Goal: Task Accomplishment & Management: Manage account settings

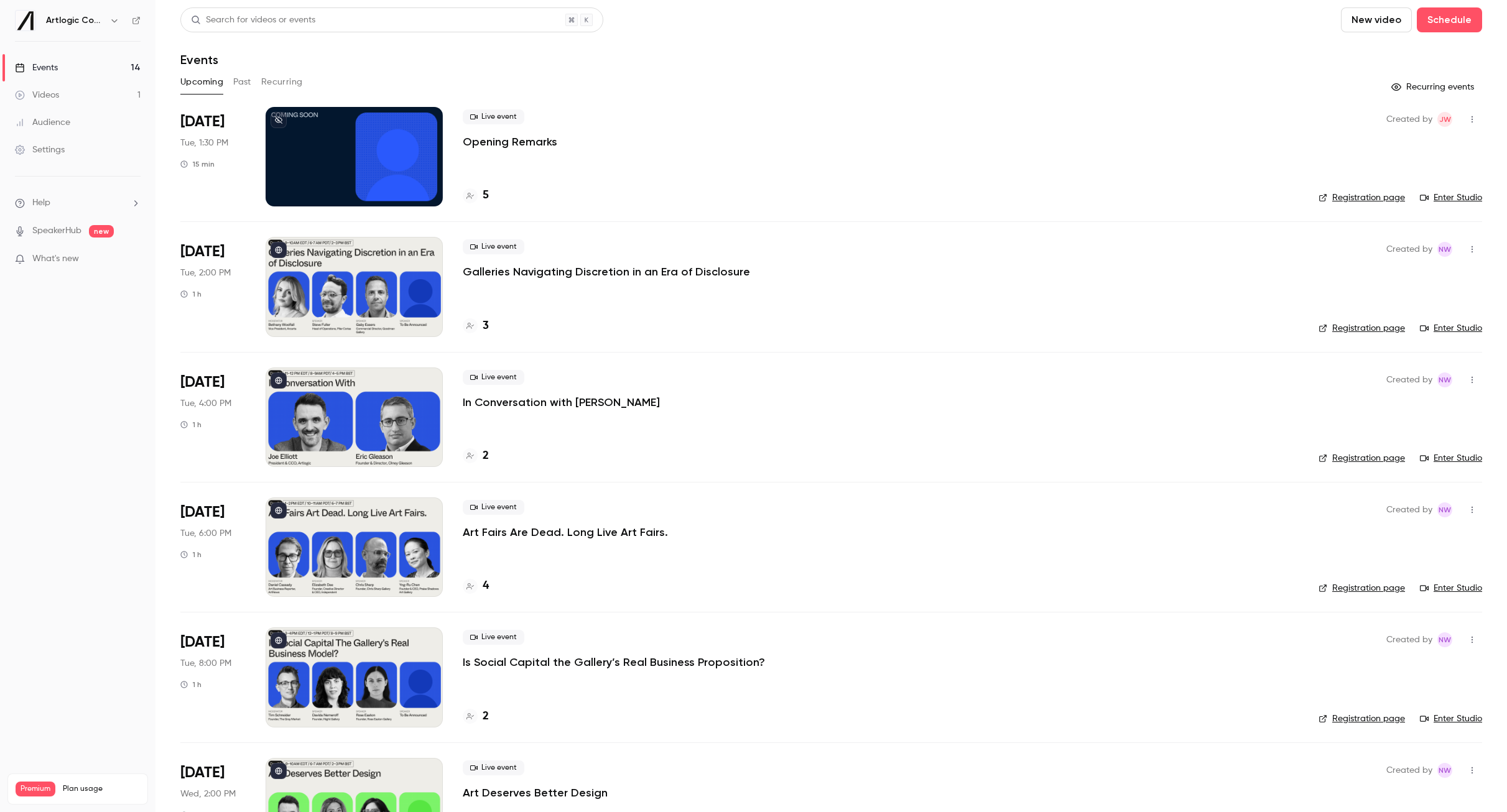
click at [638, 150] on div "Live event Opening Remarks 5" at bounding box center [880, 156] width 836 height 99
click at [1468, 121] on icon "button" at bounding box center [1472, 119] width 10 height 9
click at [746, 189] on div at bounding box center [753, 406] width 1507 height 812
click at [369, 150] on div at bounding box center [354, 156] width 178 height 99
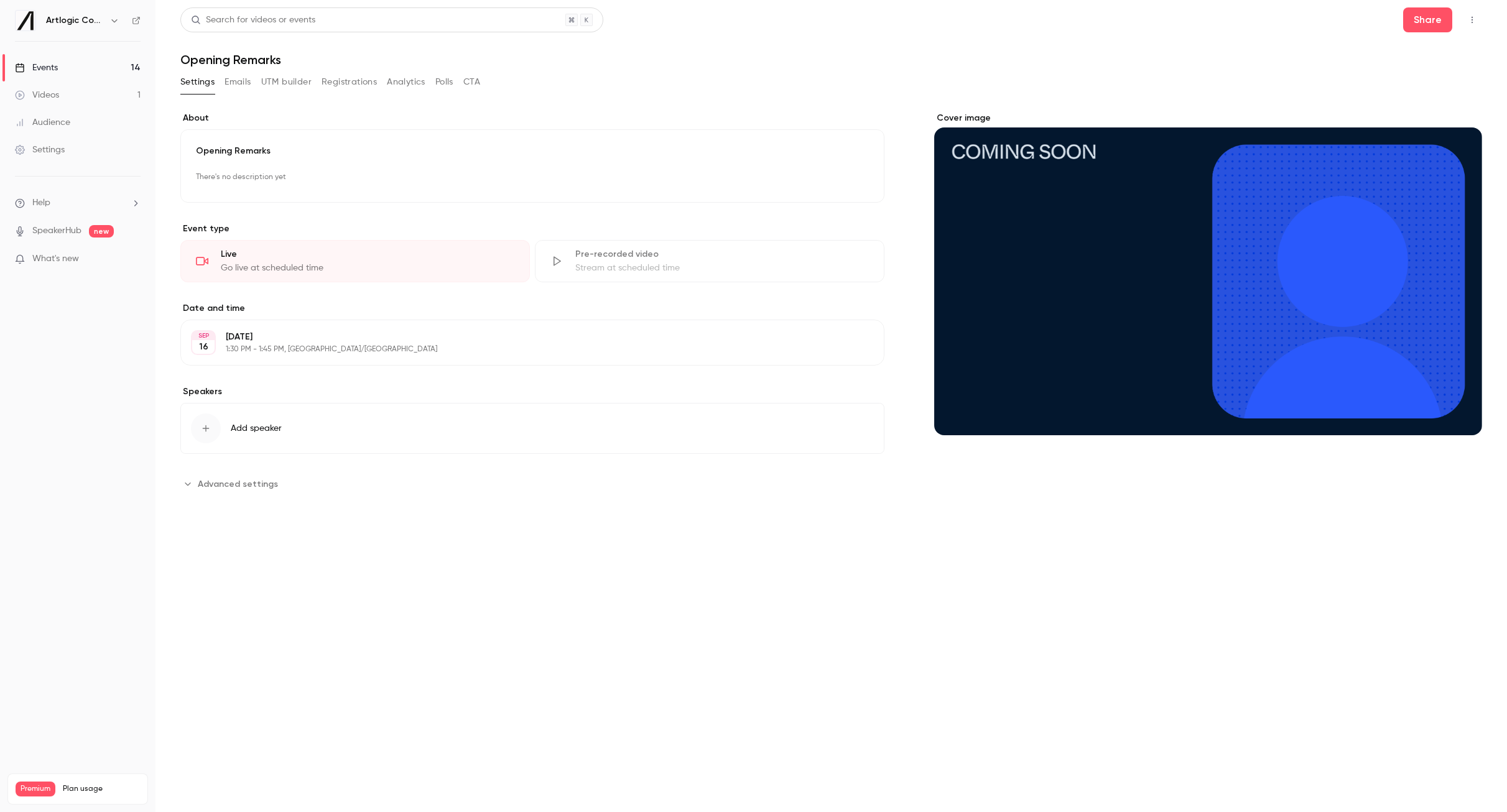
click at [249, 82] on button "Emails" at bounding box center [238, 82] width 26 height 20
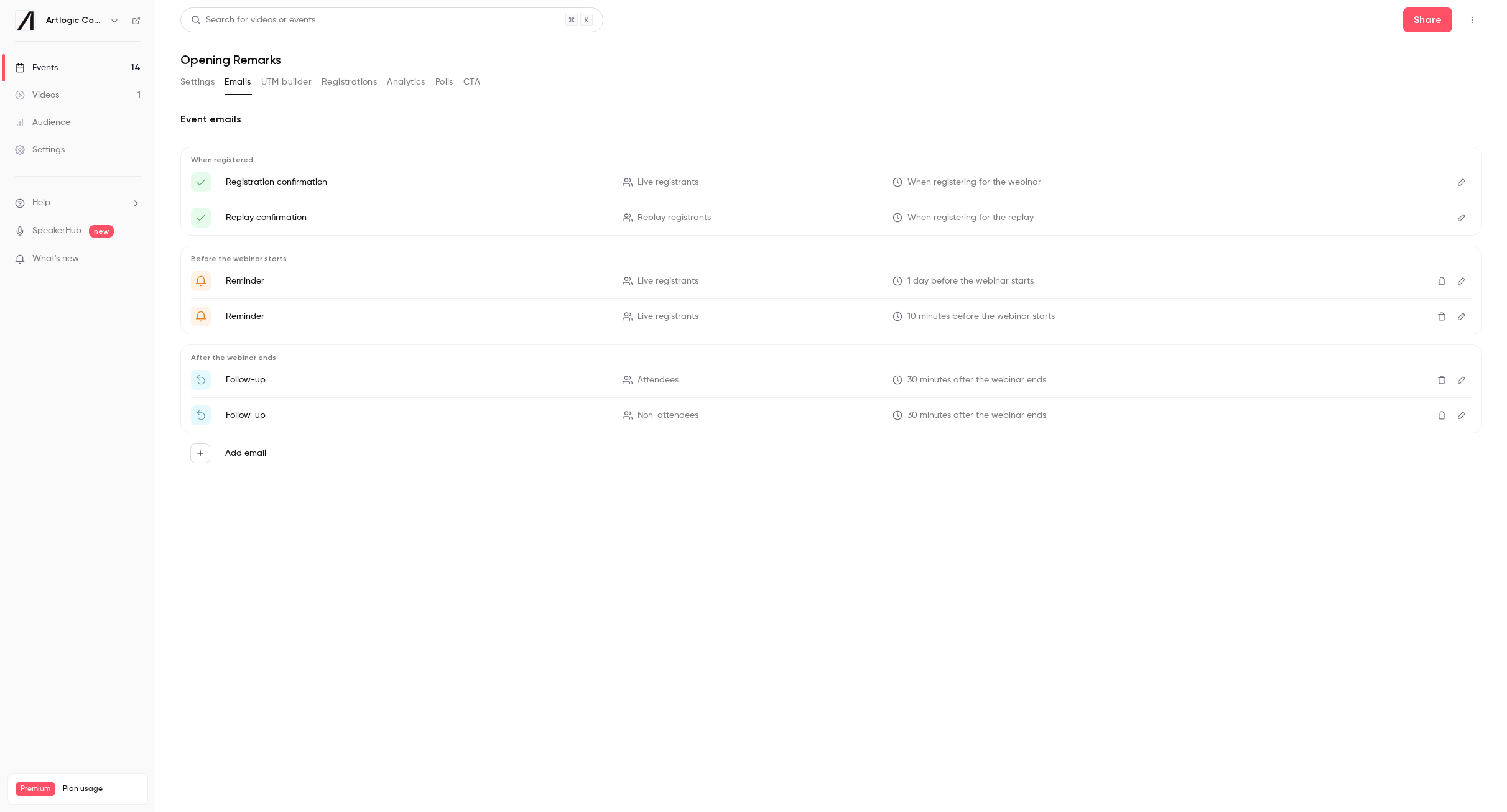
click at [196, 180] on icon "Here's your access link to {{ event_name }}!" at bounding box center [201, 182] width 11 height 11
click at [199, 182] on icon "Here's your access link to {{ event_name }}!" at bounding box center [201, 182] width 11 height 11
click at [1458, 182] on icon "Edit" at bounding box center [1461, 182] width 10 height 9
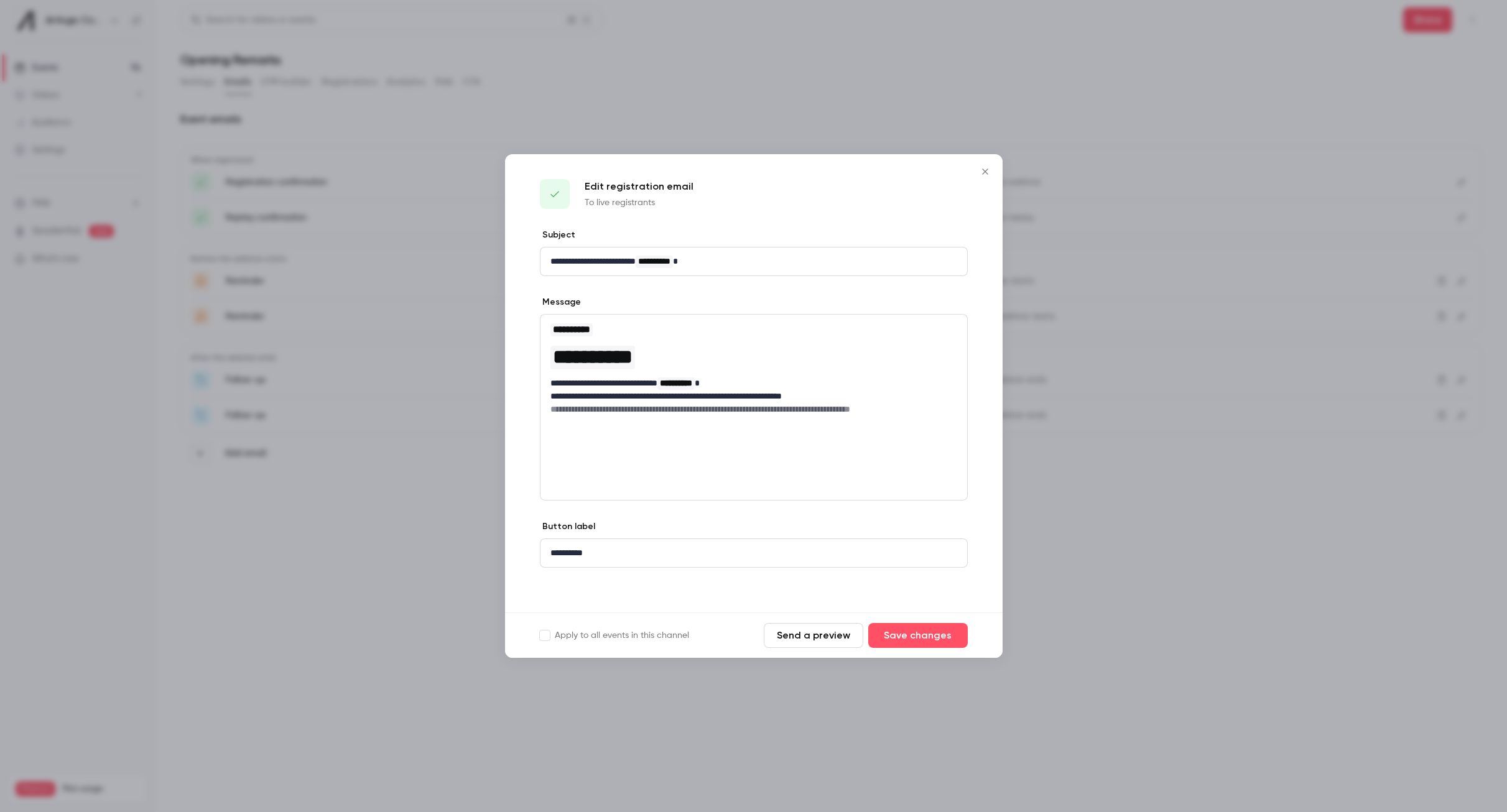
click at [983, 168] on icon "Close" at bounding box center [985, 171] width 15 height 10
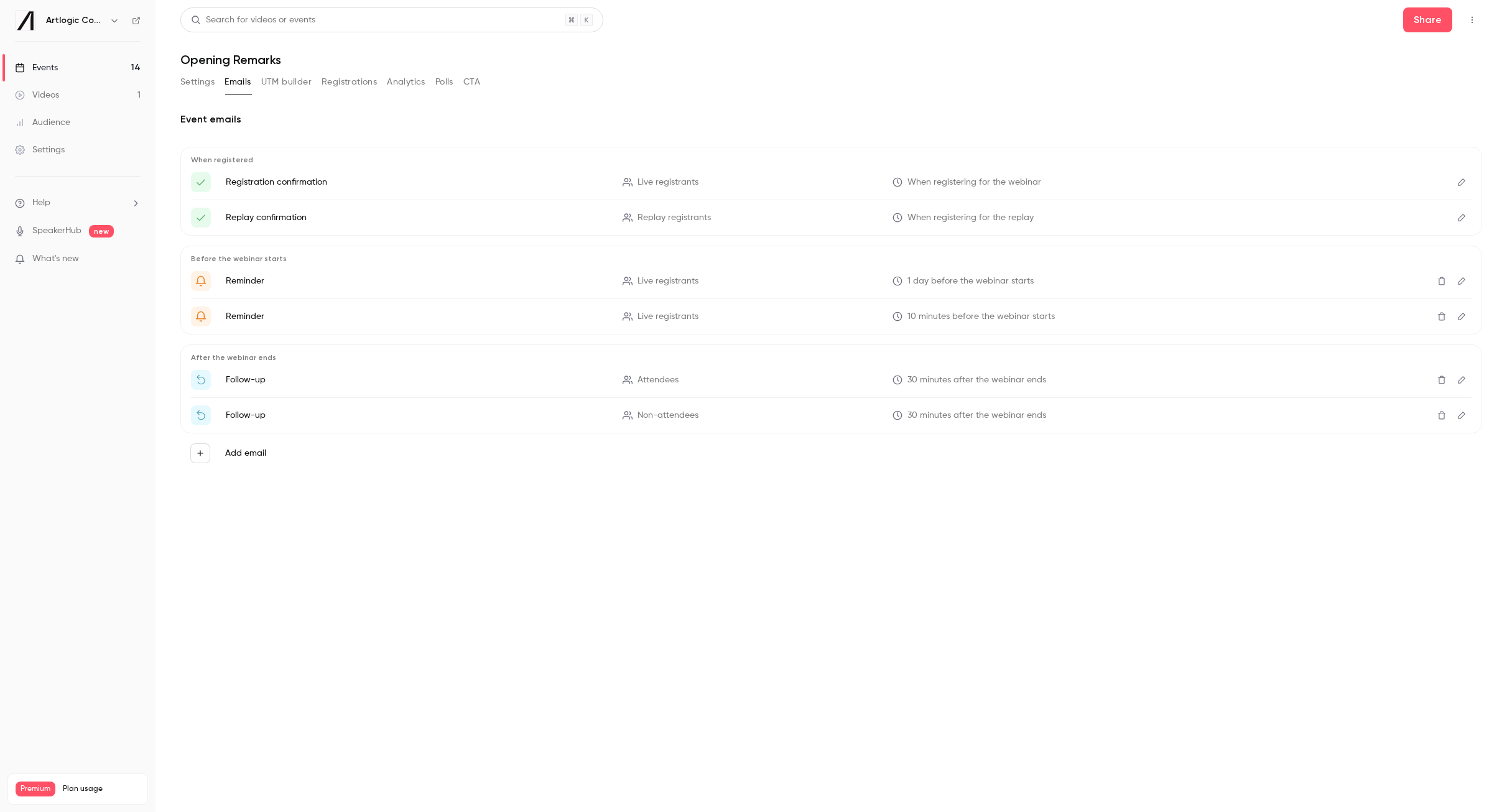
click at [272, 174] on li "Registration confirmation Live registrants When registering for the webinar" at bounding box center [831, 182] width 1281 height 20
click at [202, 182] on icon "Here's your access link to {{ event_name }}!" at bounding box center [201, 182] width 11 height 11
click at [201, 182] on icon "Here's your access link to {{ event_name }}!" at bounding box center [201, 182] width 11 height 11
click at [204, 208] on div "Here's your access link to {{ event_name }}!" at bounding box center [201, 218] width 20 height 20
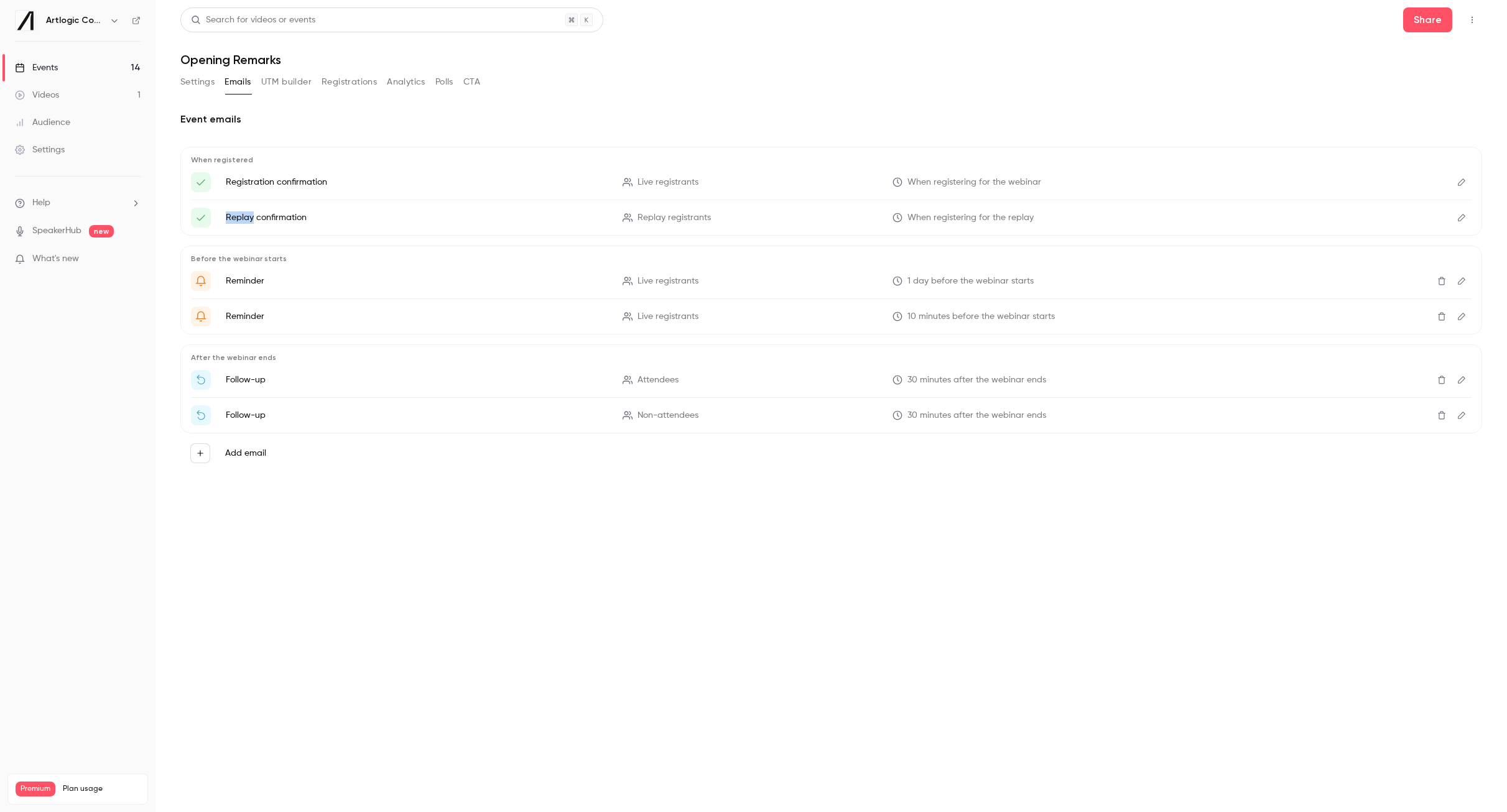
click at [204, 208] on div "Here's your access link to {{ event_name }}!" at bounding box center [201, 218] width 20 height 20
click at [310, 220] on p "Replay confirmation" at bounding box center [417, 218] width 382 height 13
click at [1460, 182] on icon "Edit" at bounding box center [1461, 182] width 10 height 9
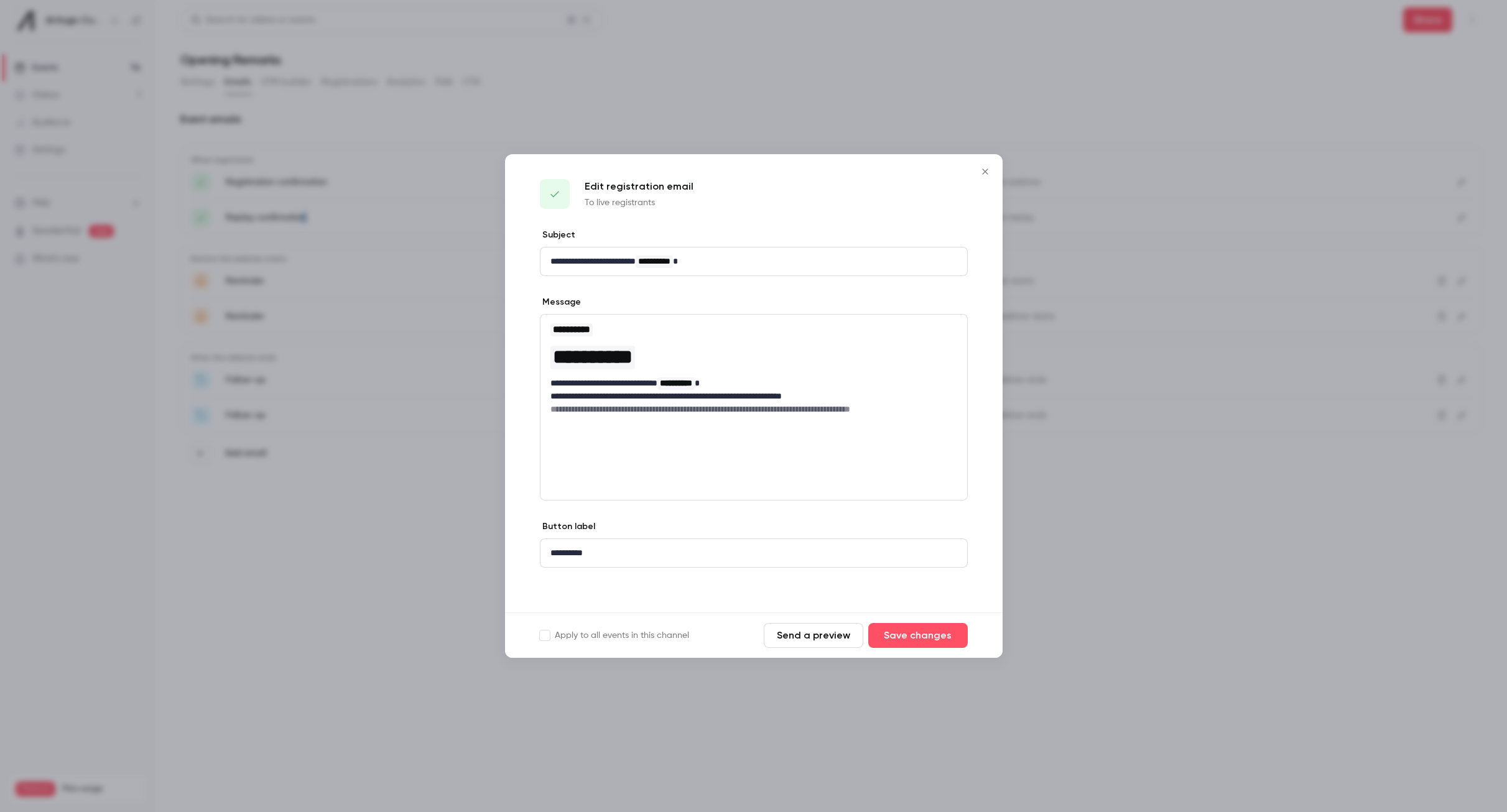
click at [991, 174] on icon "Close" at bounding box center [985, 171] width 15 height 10
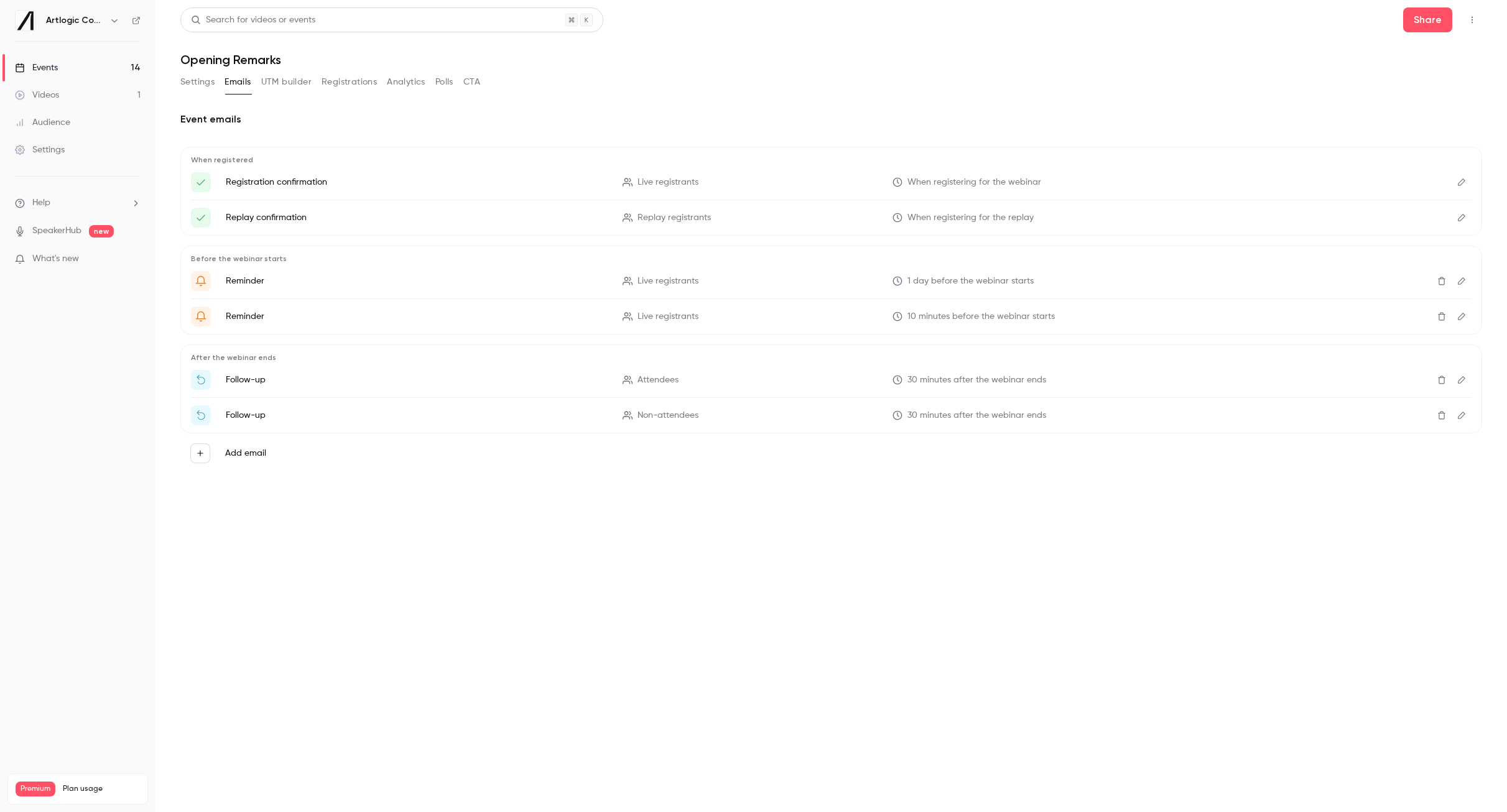
click at [358, 576] on main "Search for videos or events Share Opening Remarks Settings Emails UTM builder R…" at bounding box center [831, 406] width 1352 height 812
click at [72, 68] on link "Events 14" at bounding box center [77, 67] width 155 height 28
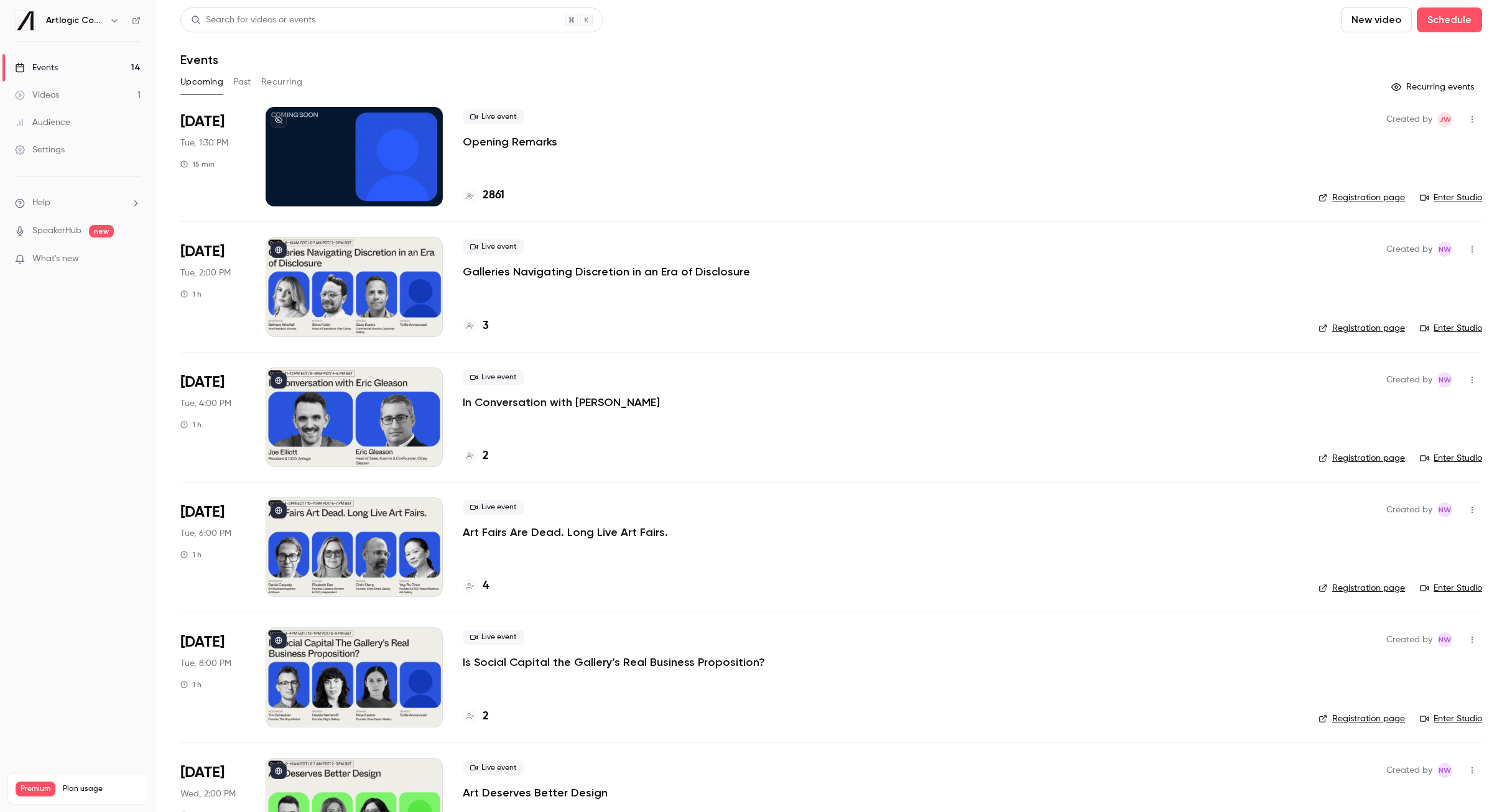
click at [56, 149] on div "Settings" at bounding box center [40, 150] width 50 height 13
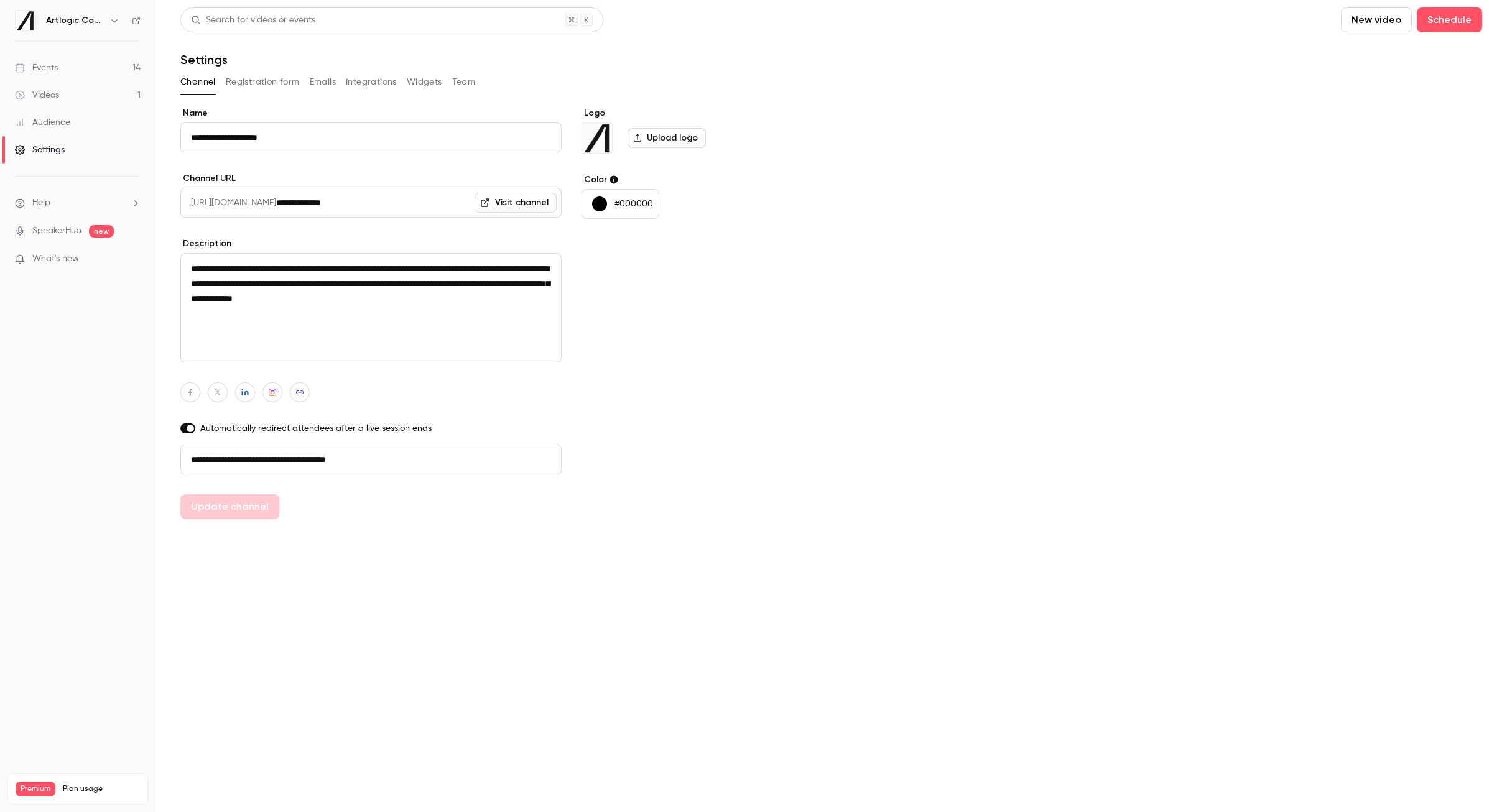
click at [298, 76] on button "Registration form" at bounding box center [263, 82] width 74 height 20
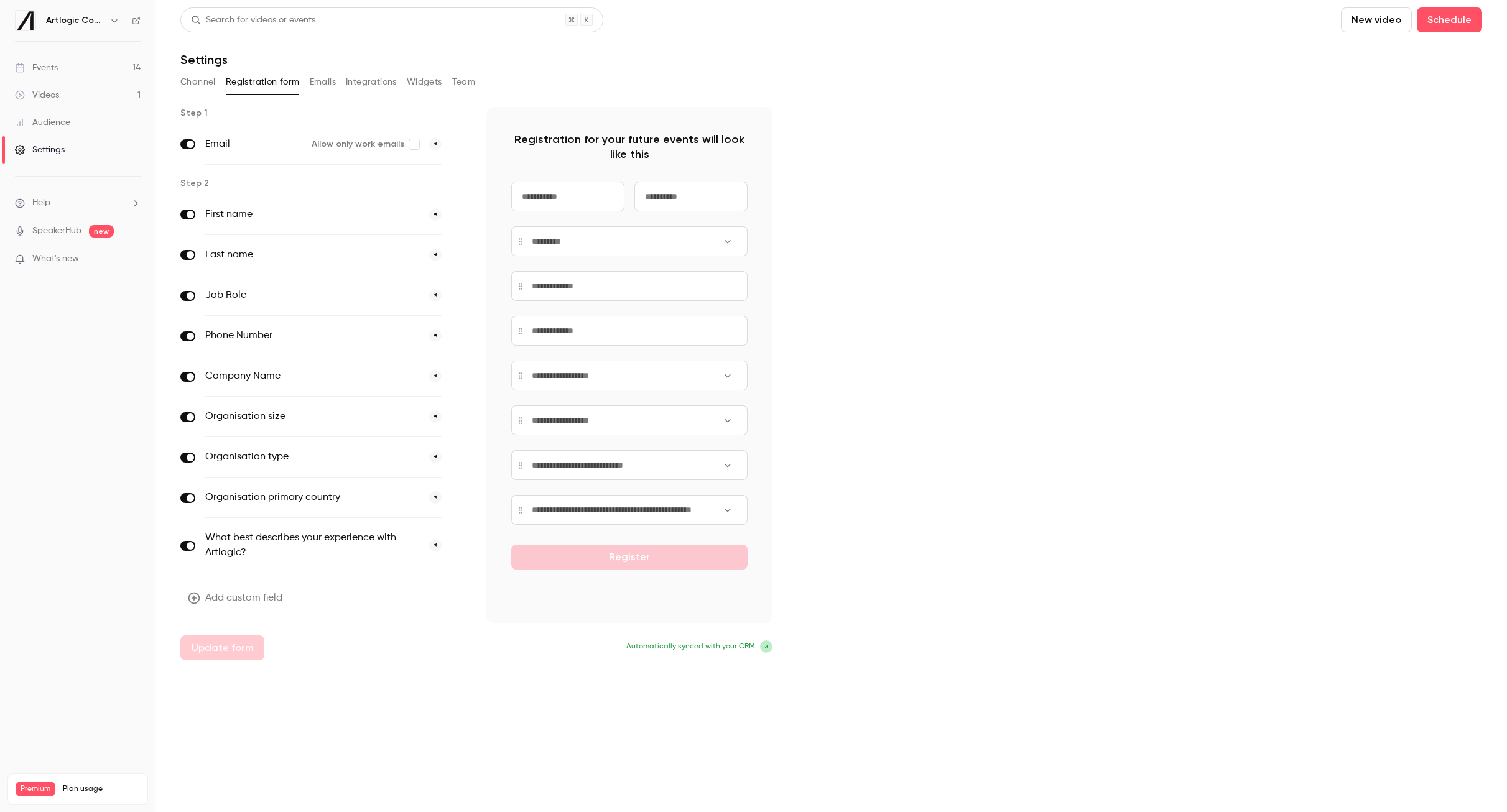
click at [56, 70] on div "Events" at bounding box center [37, 68] width 43 height 13
